Goal: Use online tool/utility: Utilize a website feature to perform a specific function

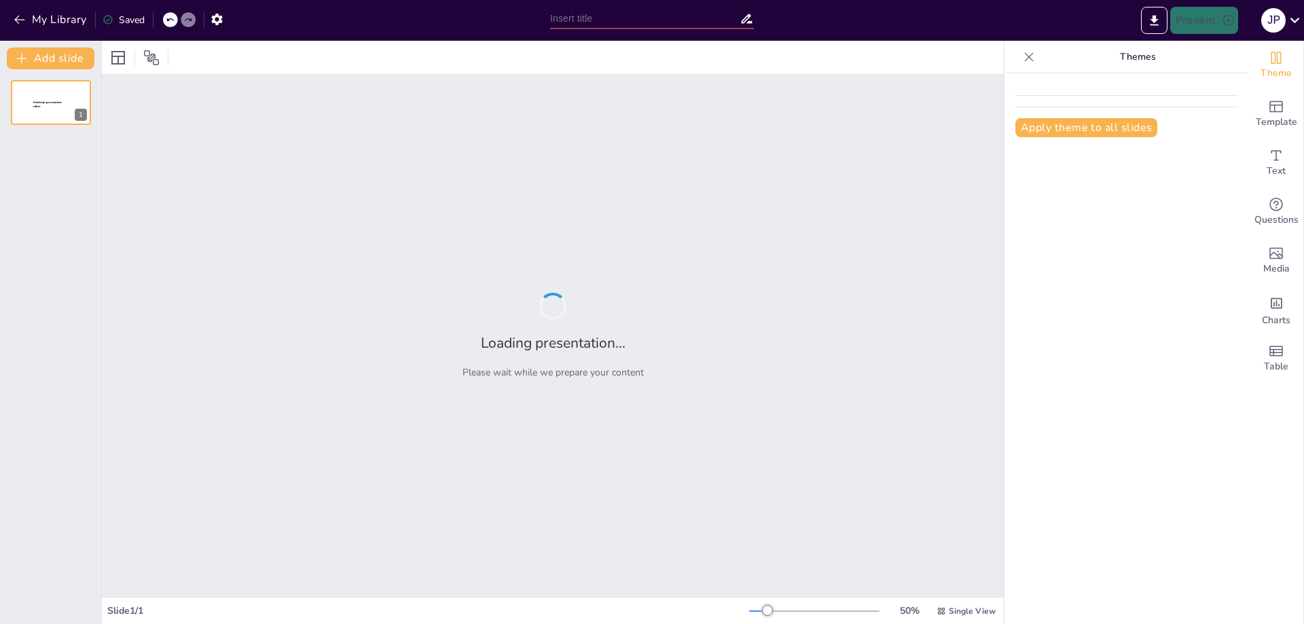
type input "Mecanismos de Acción de la [MEDICAL_DATA]: Un Enfoque Bactericida"
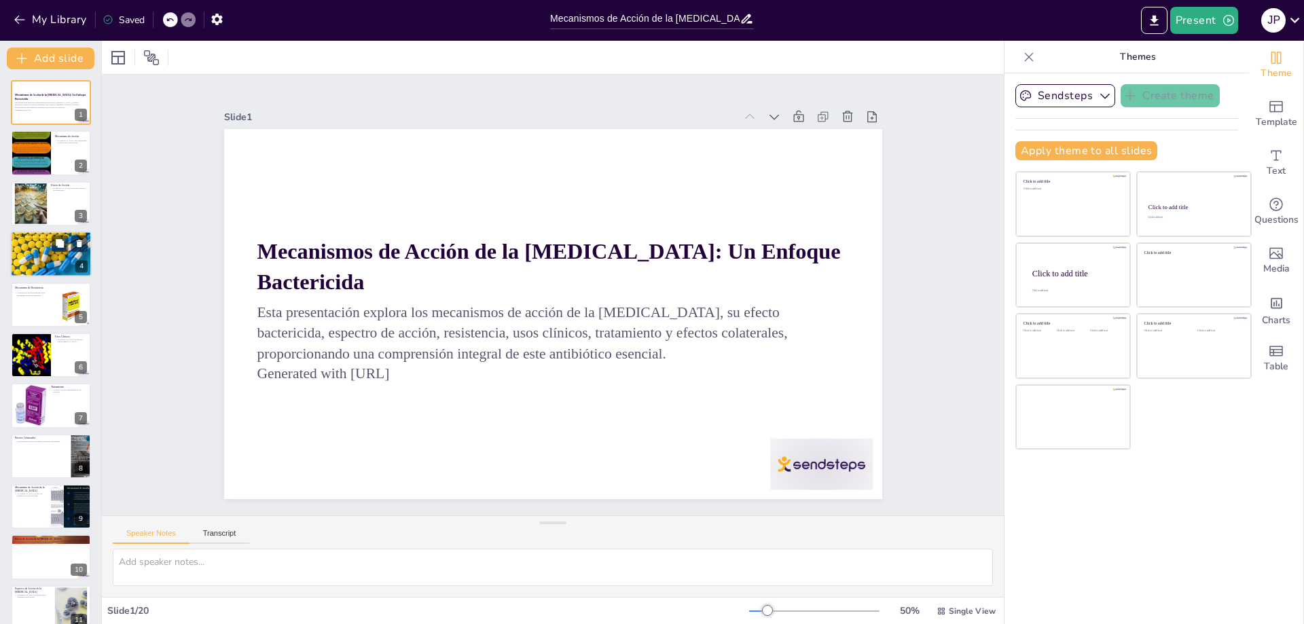
click at [54, 255] on div at bounding box center [51, 254] width 88 height 46
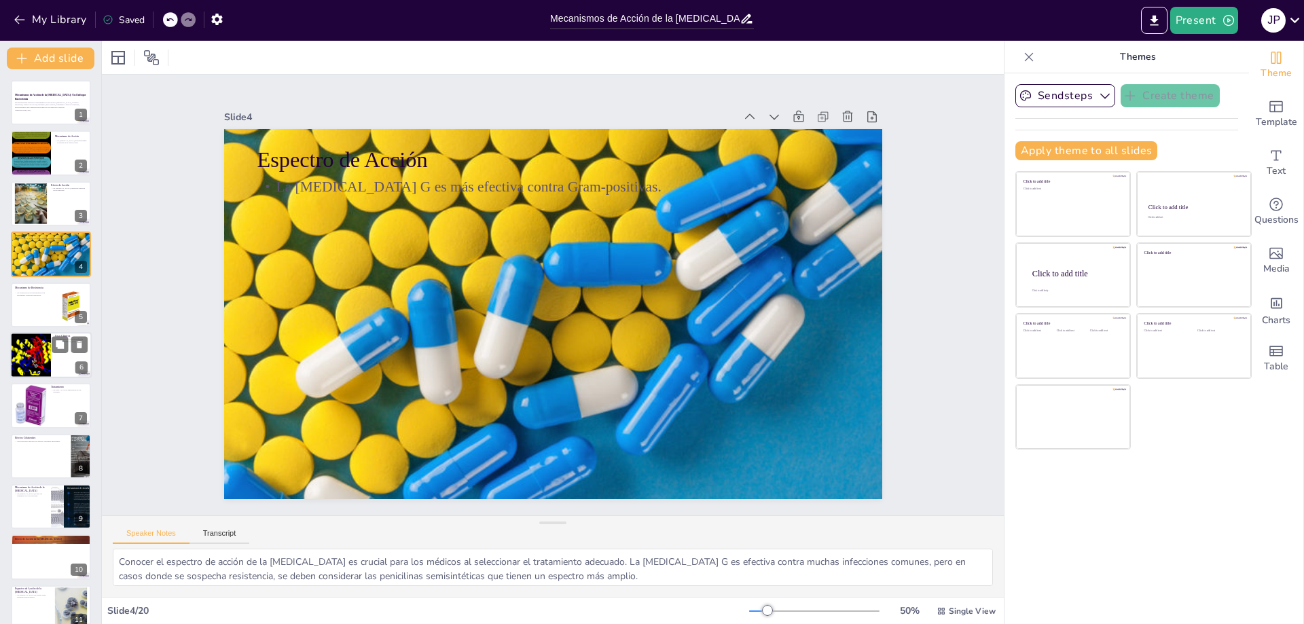
click at [38, 356] on div at bounding box center [30, 355] width 54 height 46
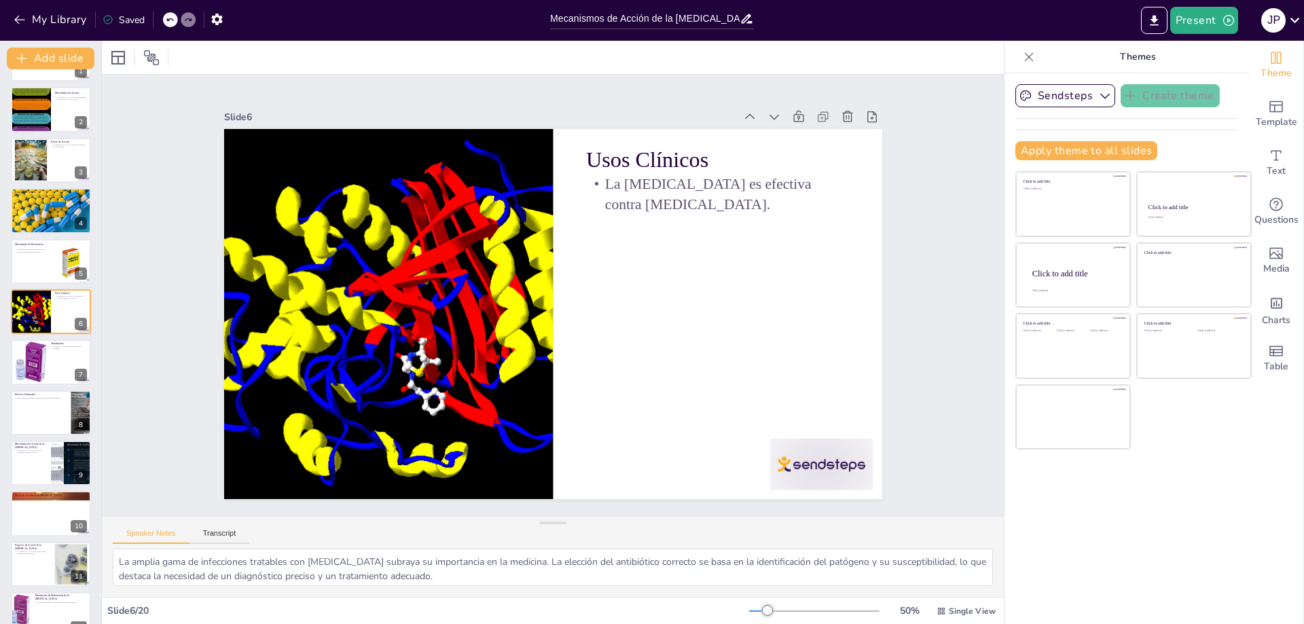
scroll to position [472, 0]
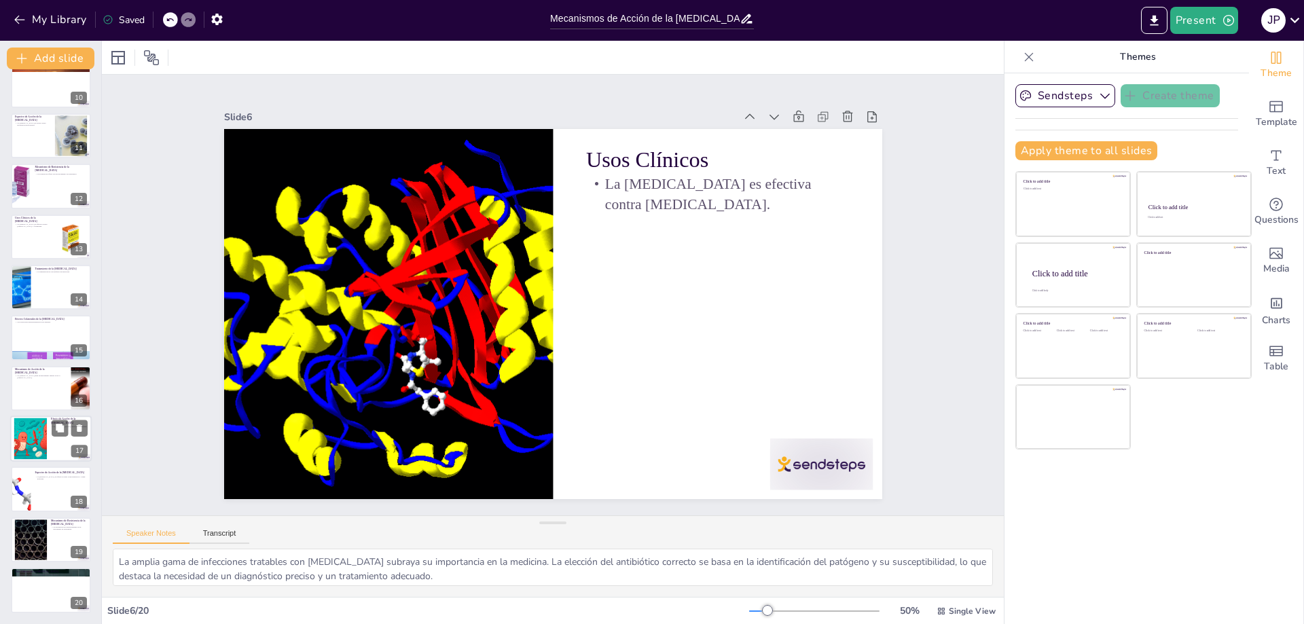
click at [26, 450] on div at bounding box center [30, 438] width 62 height 41
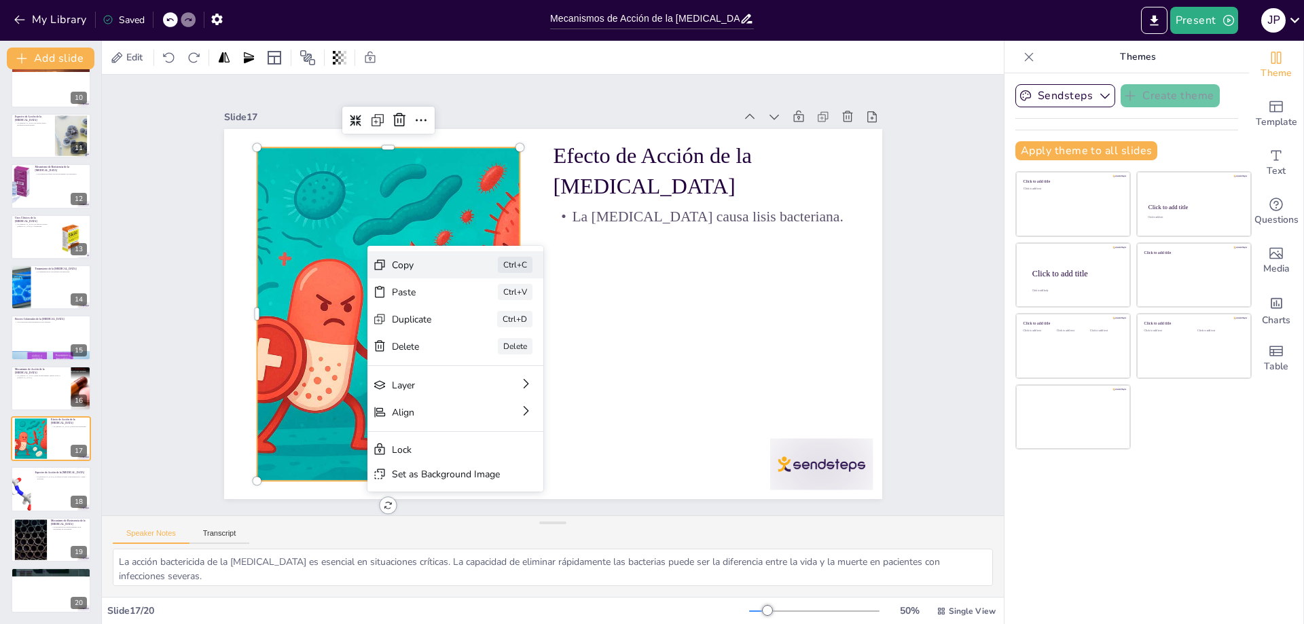
click at [477, 270] on div "Copy" at bounding box center [502, 301] width 50 height 62
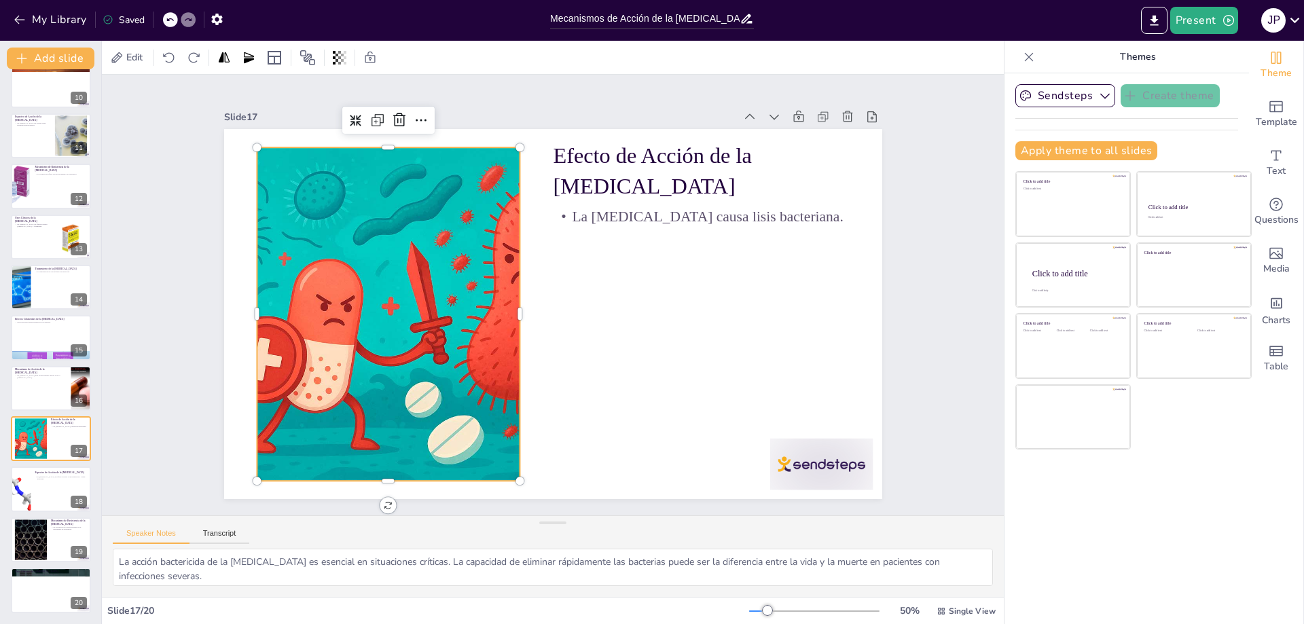
drag, startPoint x: 368, startPoint y: 349, endPoint x: 395, endPoint y: 325, distance: 35.6
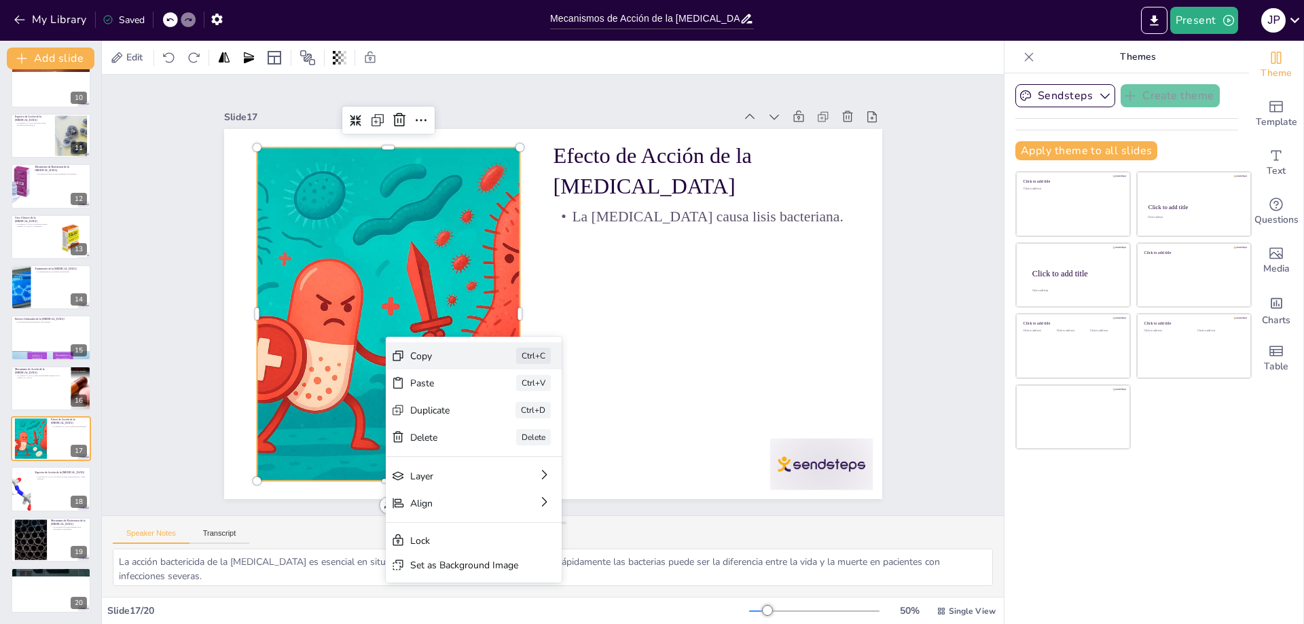
click at [485, 199] on div "Copy Ctrl+C" at bounding box center [573, 159] width 176 height 80
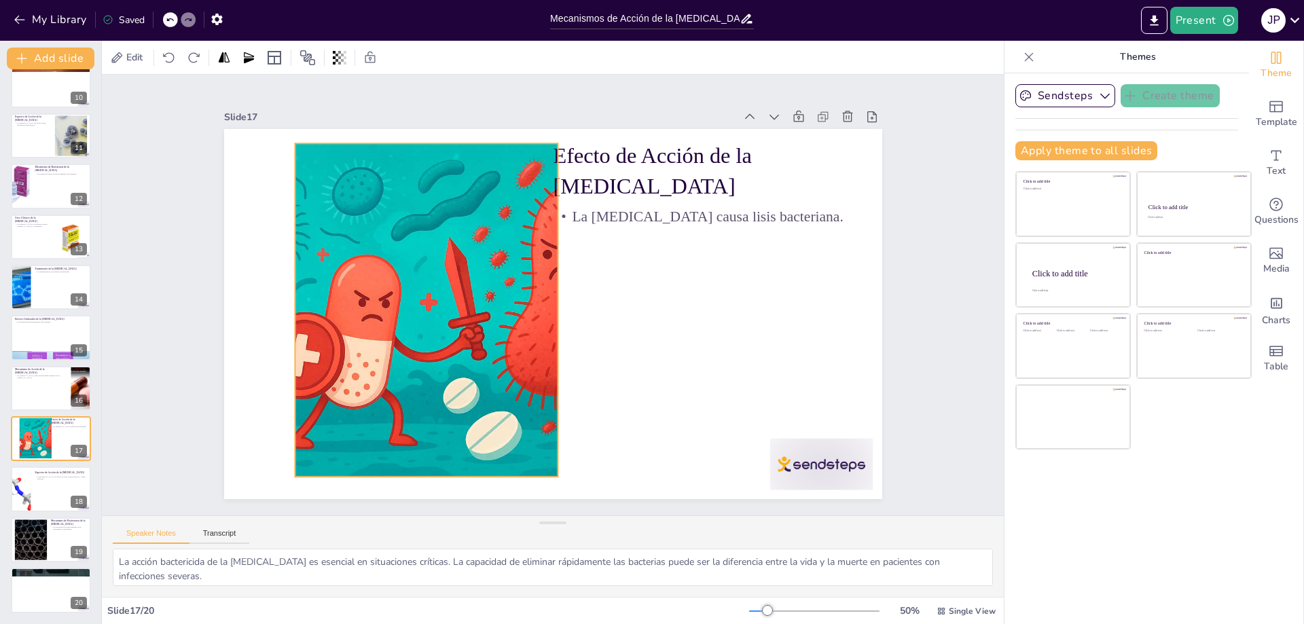
drag, startPoint x: 386, startPoint y: 263, endPoint x: 426, endPoint y: 258, distance: 40.3
click at [426, 258] on div at bounding box center [537, 169] width 333 height 500
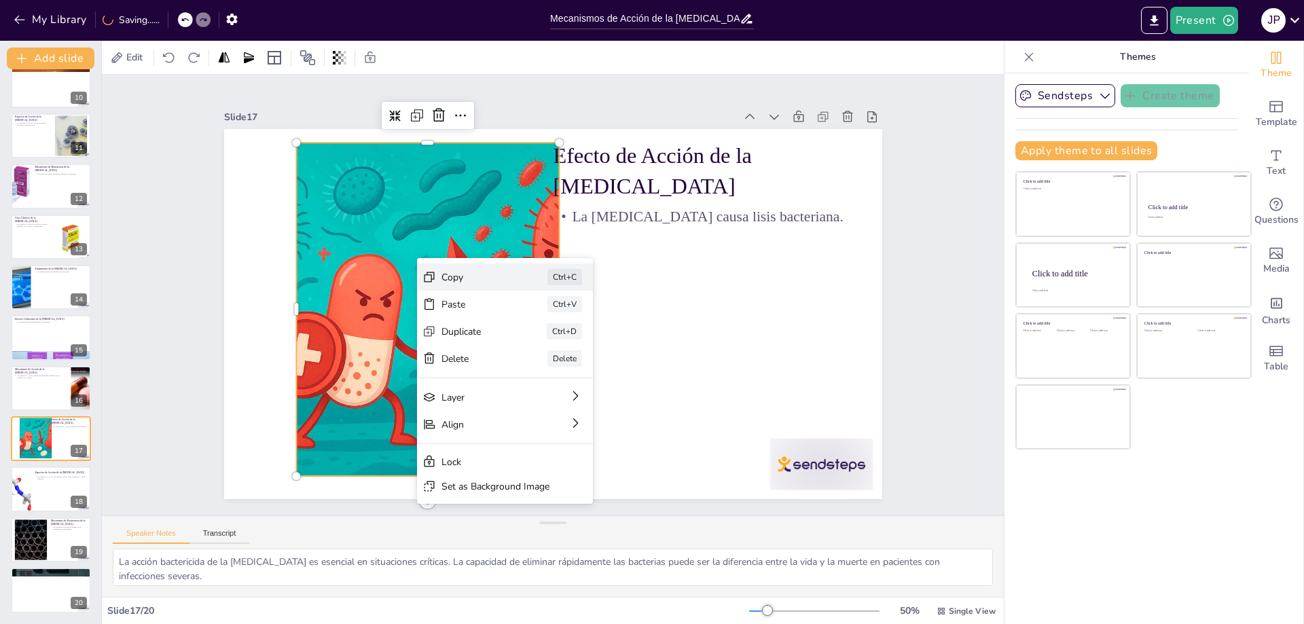
click at [489, 296] on div "Copy" at bounding box center [502, 330] width 26 height 69
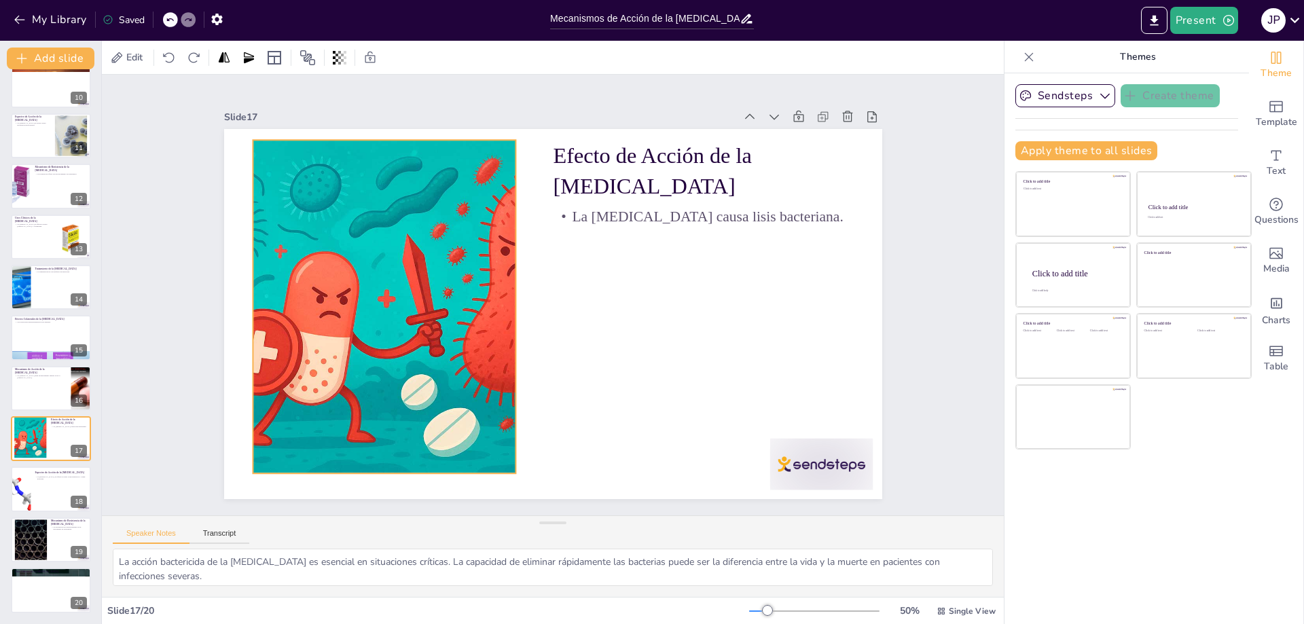
drag, startPoint x: 390, startPoint y: 282, endPoint x: 363, endPoint y: 280, distance: 27.2
click at [375, 280] on div at bounding box center [541, 126] width 333 height 500
click at [45, 496] on div at bounding box center [50, 490] width 81 height 46
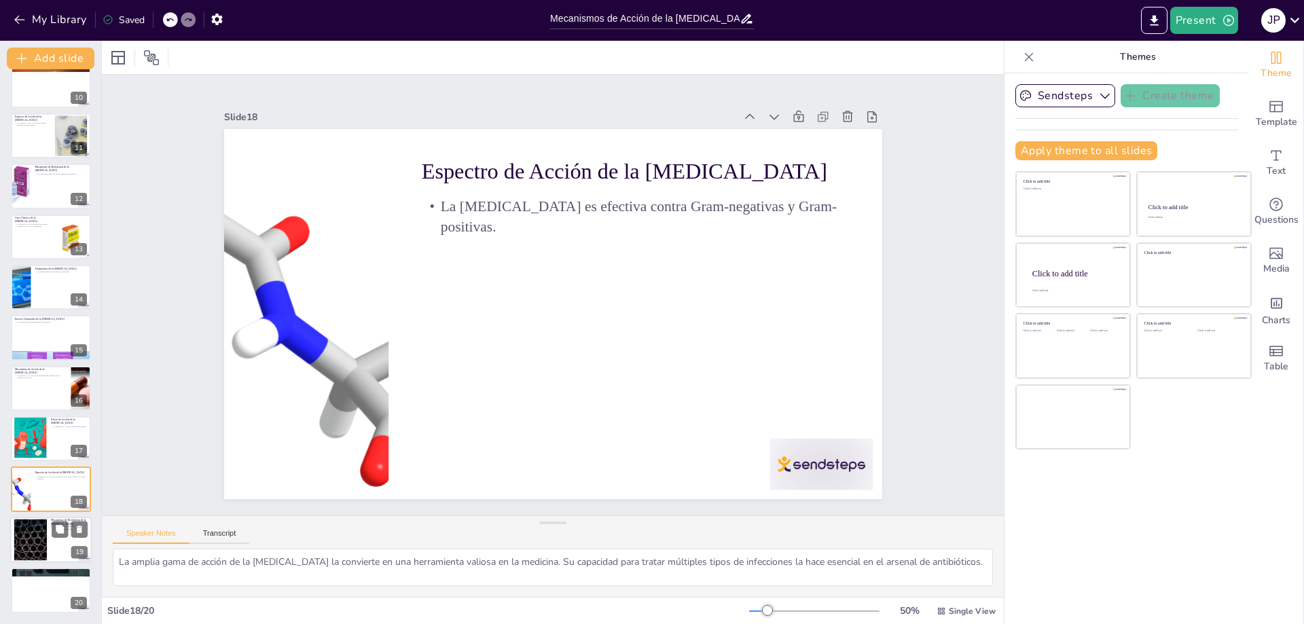
click at [35, 529] on div at bounding box center [30, 539] width 73 height 41
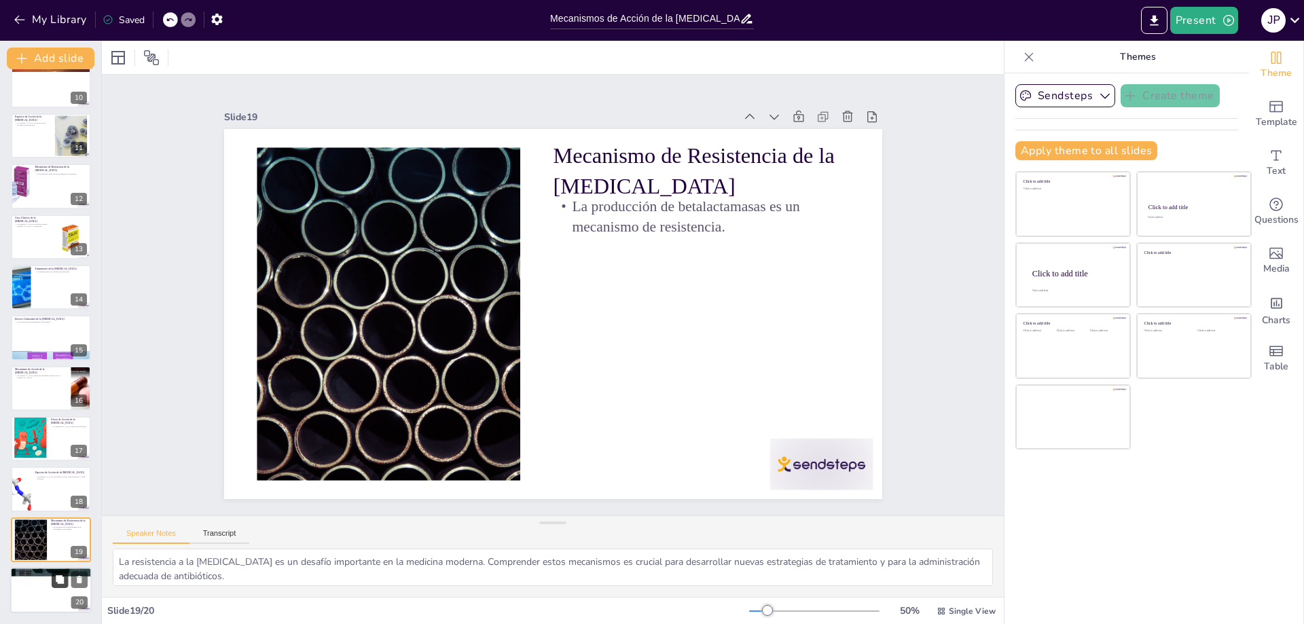
click at [55, 583] on button at bounding box center [60, 580] width 16 height 16
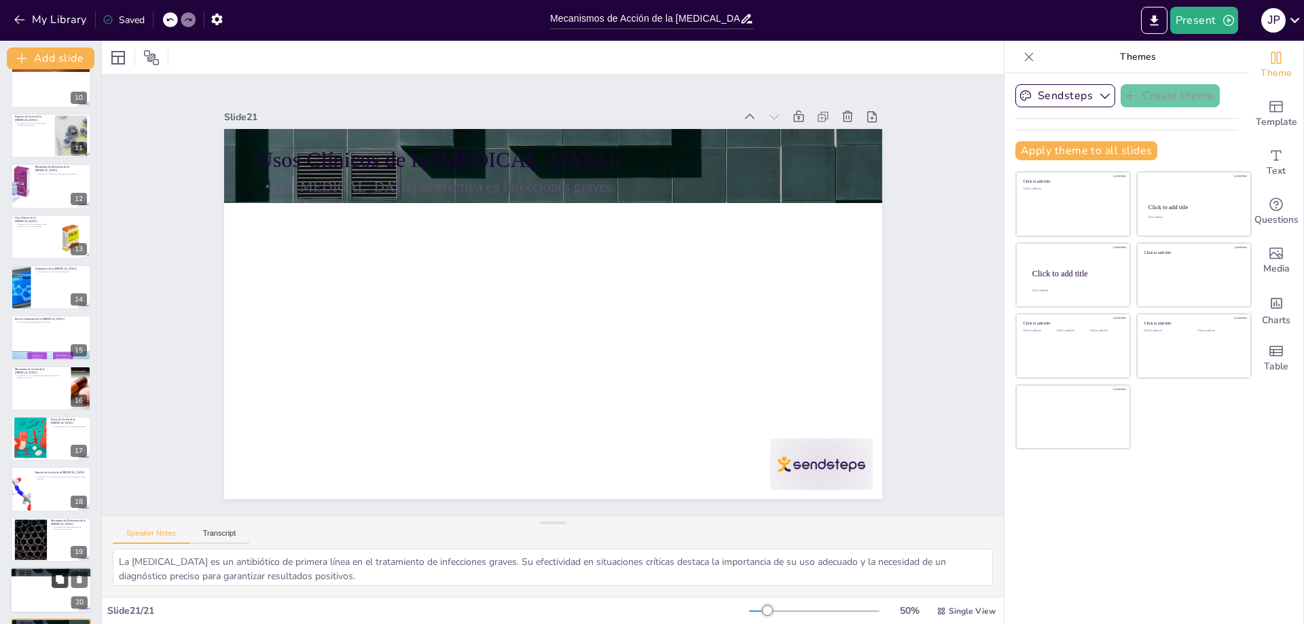
scroll to position [522, 0]
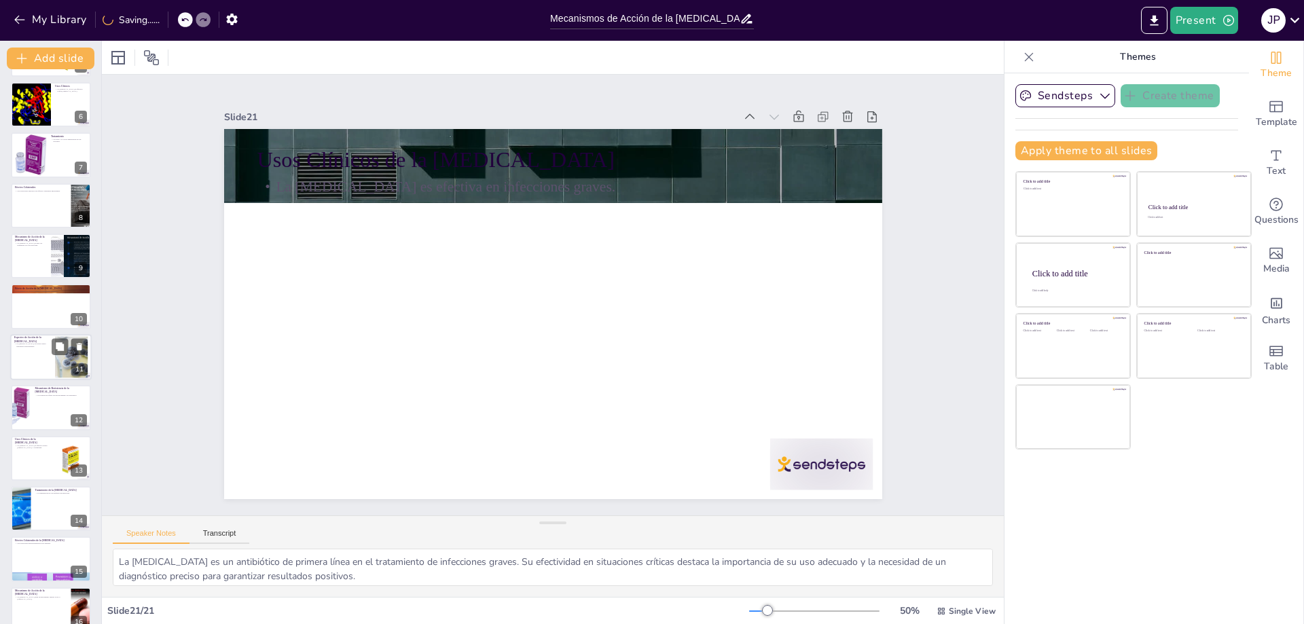
click at [53, 368] on div at bounding box center [50, 357] width 81 height 46
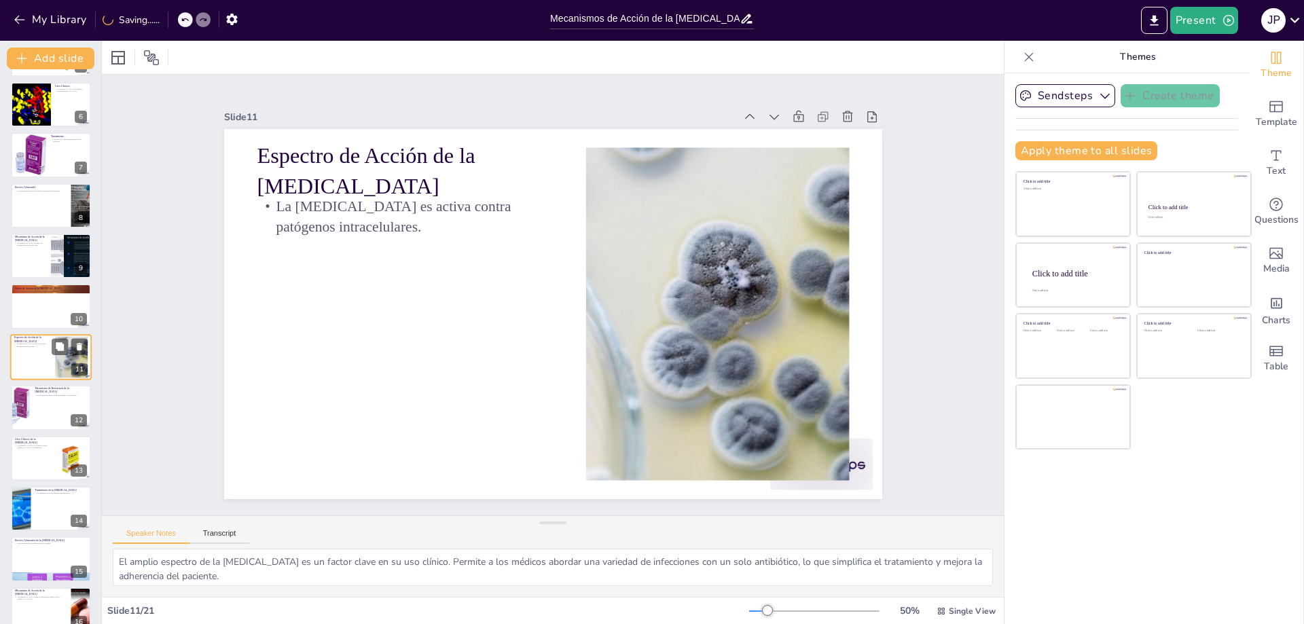
scroll to position [261, 0]
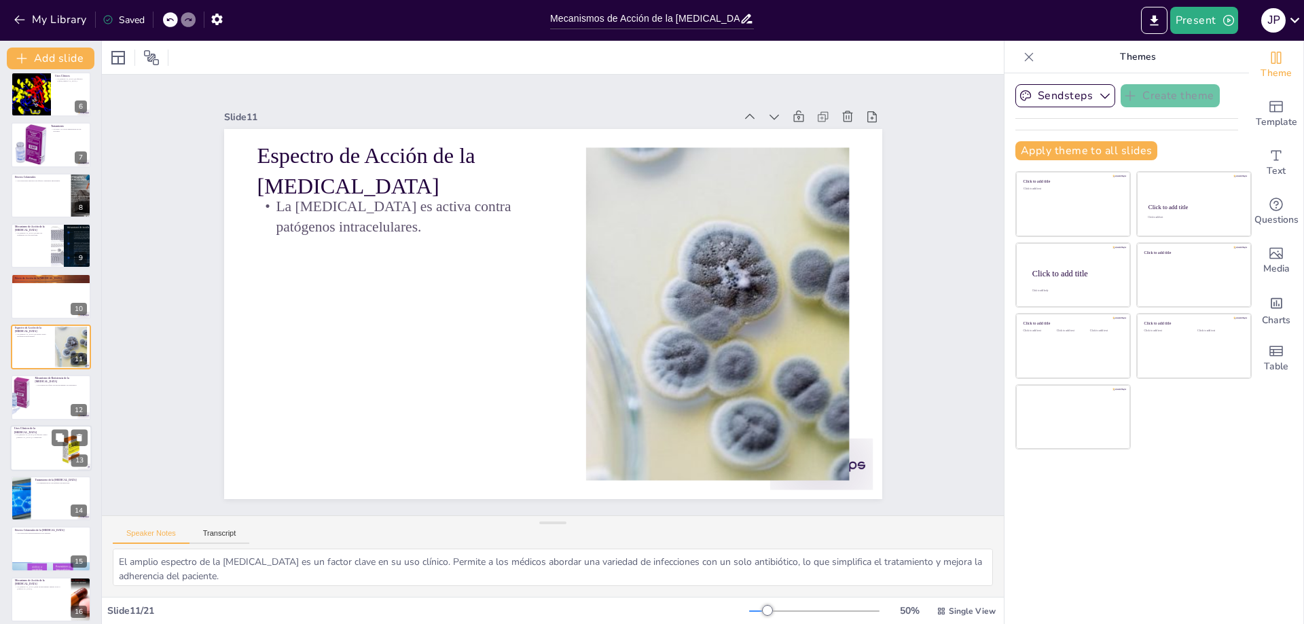
click at [45, 401] on div at bounding box center [51, 397] width 80 height 45
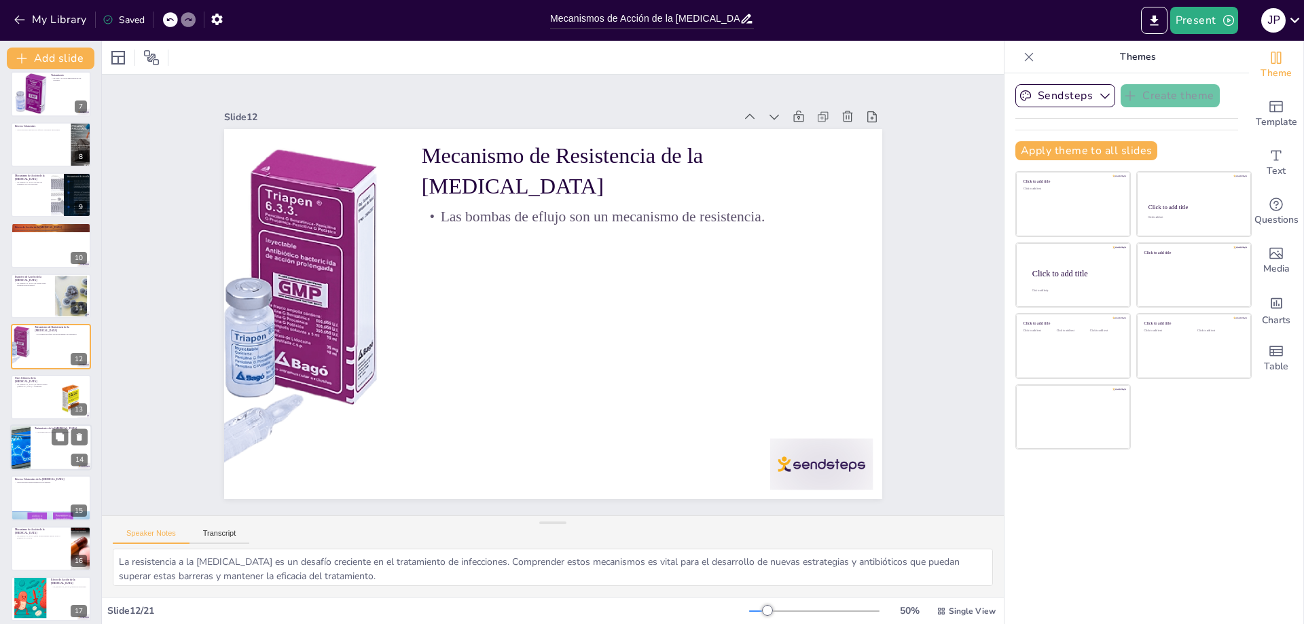
click at [54, 452] on div at bounding box center [50, 447] width 81 height 46
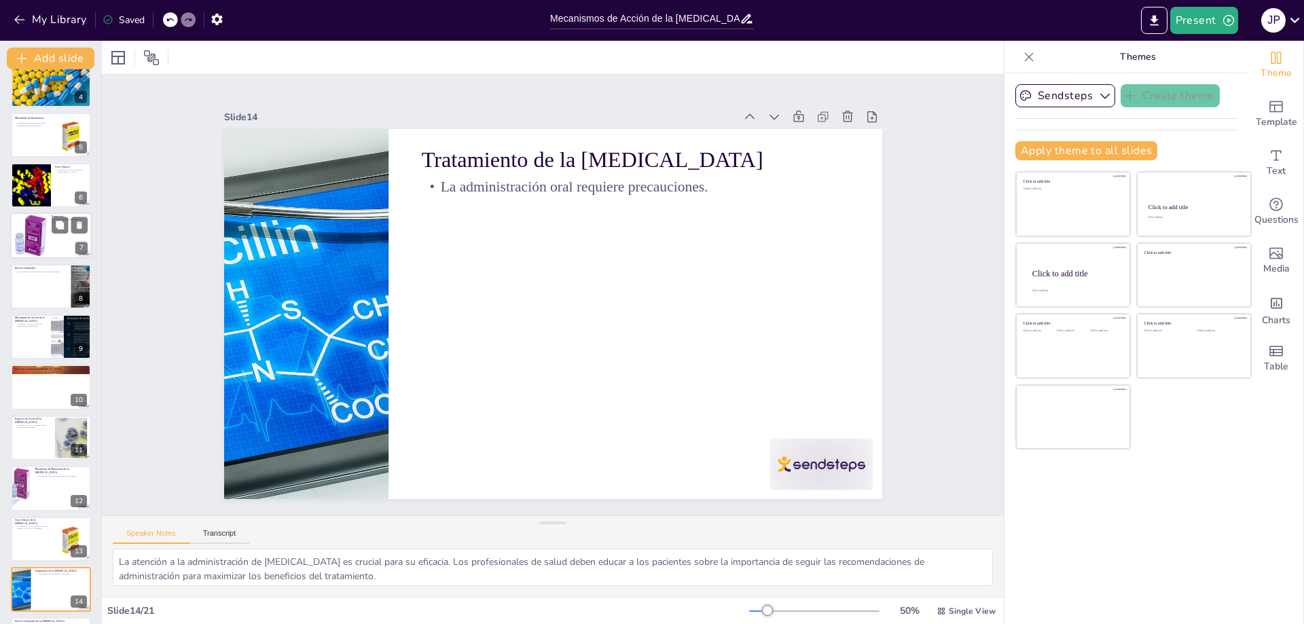
scroll to position [73, 0]
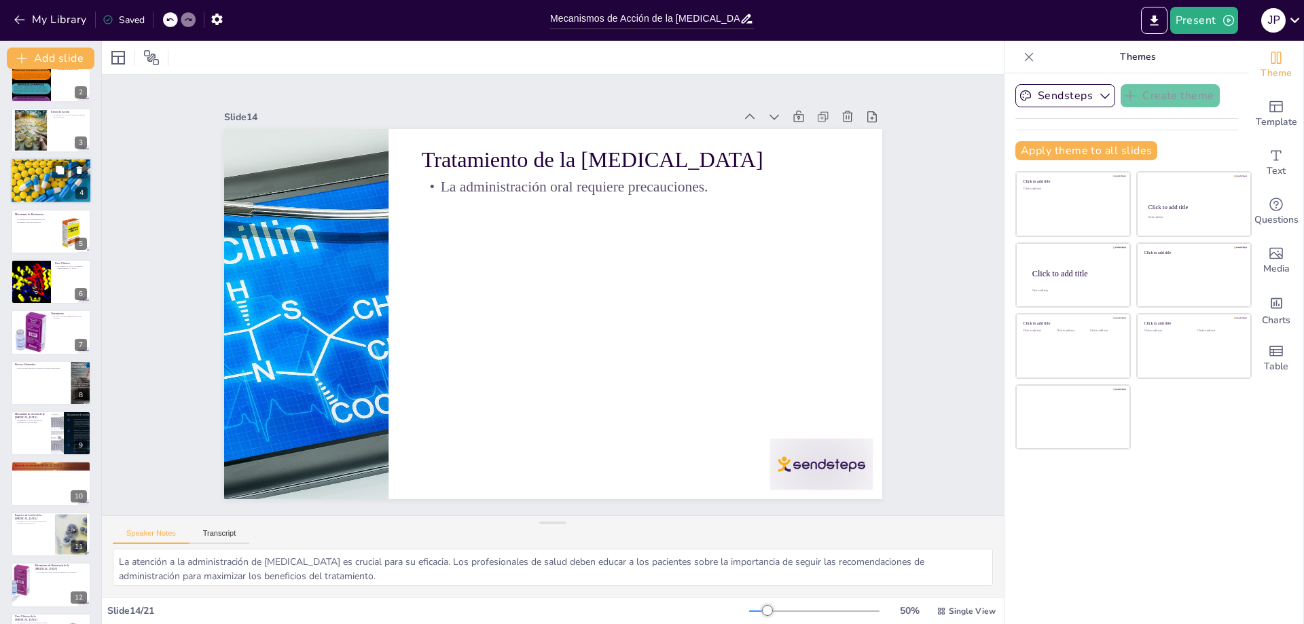
click at [31, 178] on div at bounding box center [51, 181] width 88 height 46
type textarea "Conocer el espectro de acción de la [MEDICAL_DATA] es crucial para los médicos …"
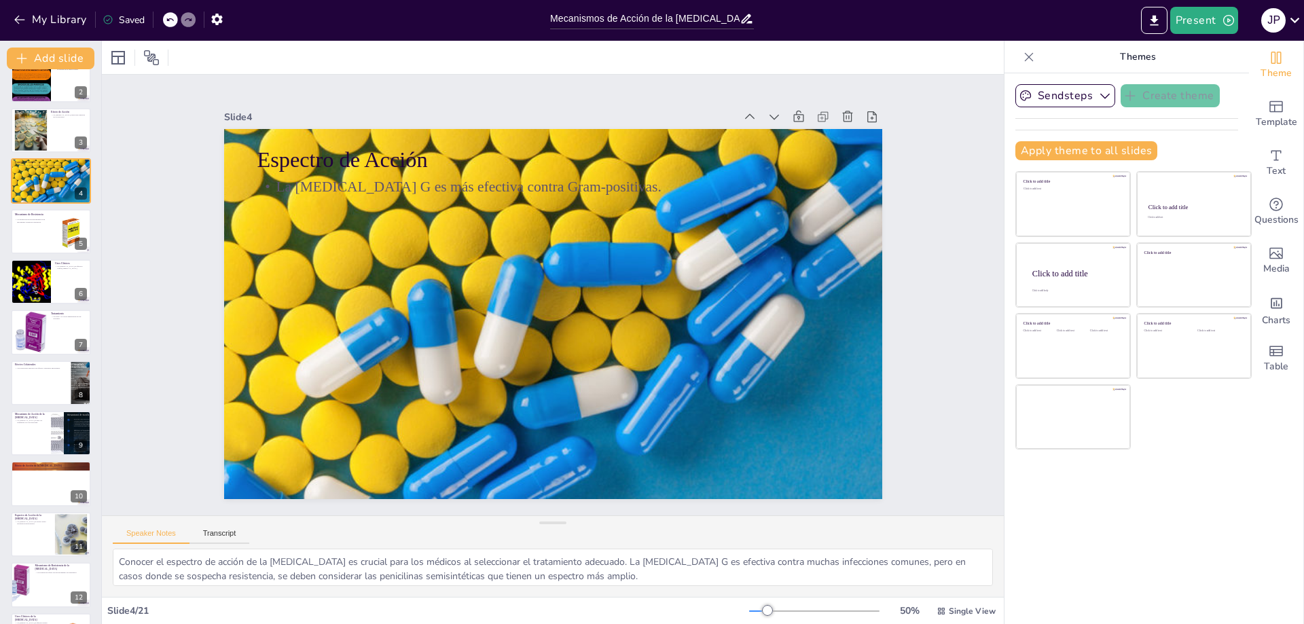
scroll to position [0, 0]
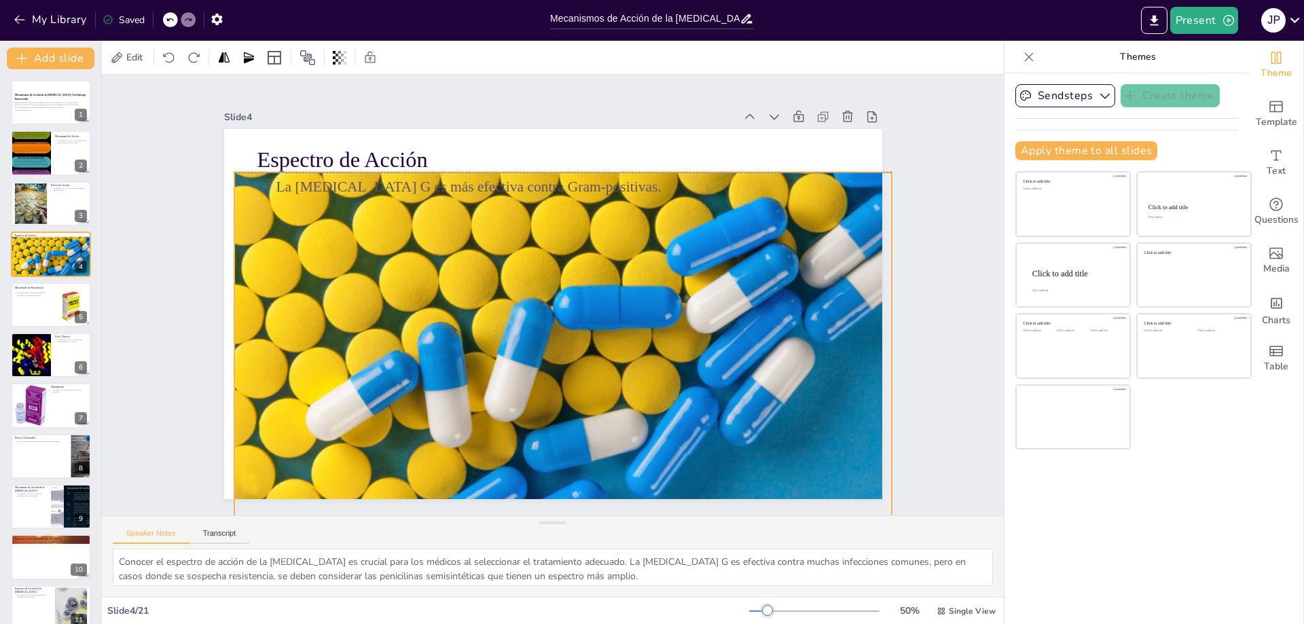
drag, startPoint x: 293, startPoint y: 302, endPoint x: 295, endPoint y: 371, distance: 69.3
click at [295, 371] on div at bounding box center [518, 242] width 801 height 627
